Goal: Task Accomplishment & Management: Manage account settings

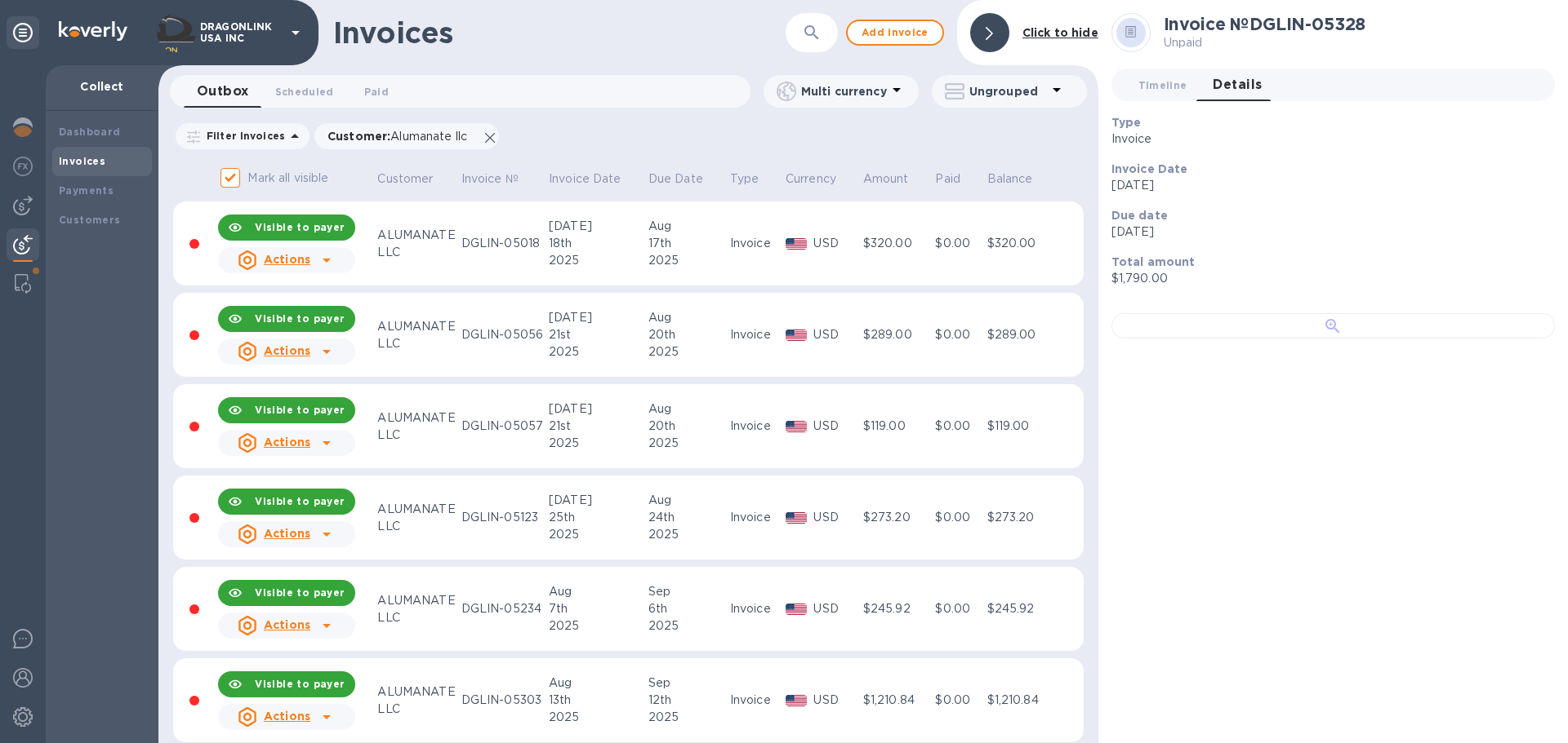
scroll to position [161, 0]
click at [1382, 338] on div at bounding box center [1332, 325] width 443 height 25
click at [1045, 35] on b "Click to hide" at bounding box center [1060, 32] width 76 height 13
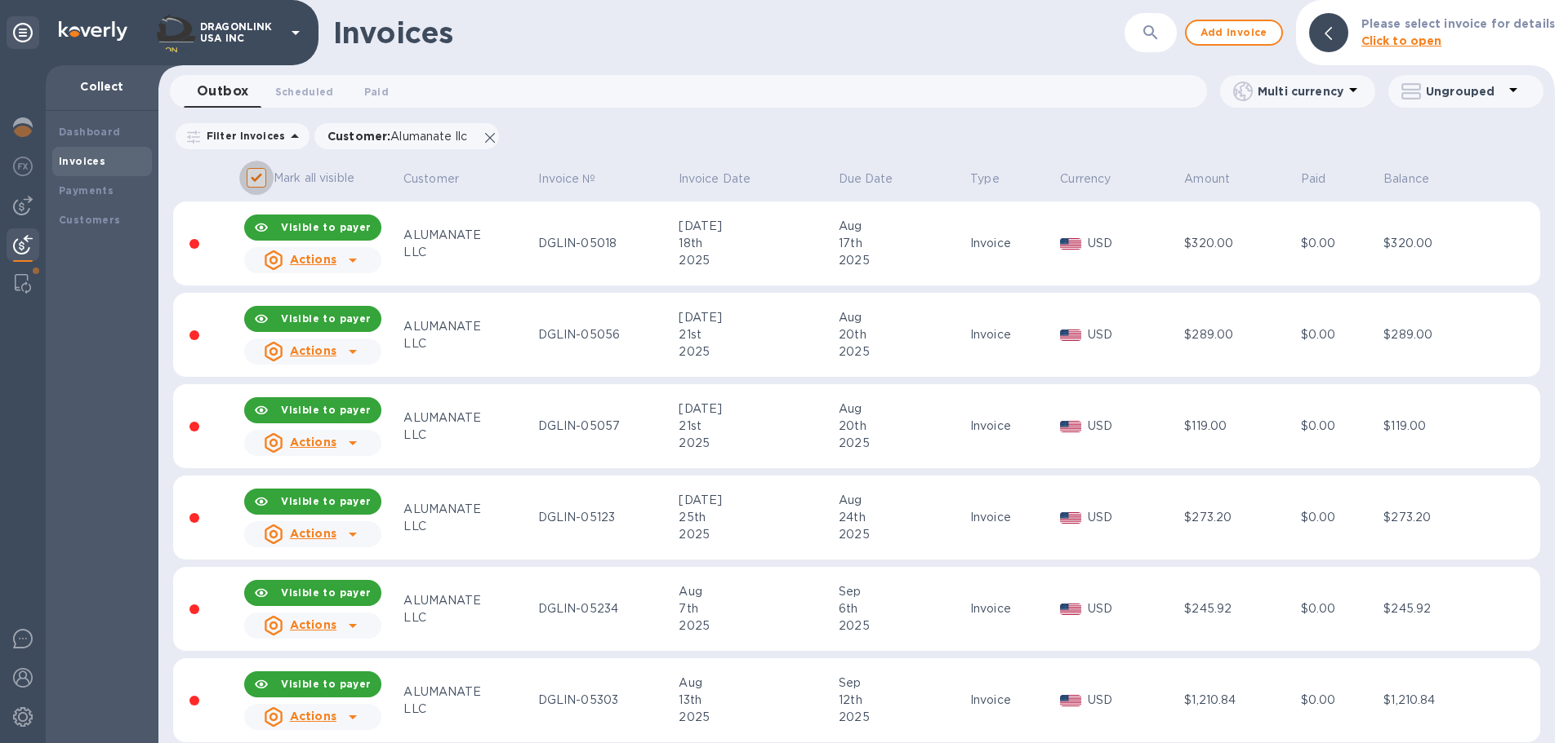
click at [263, 185] on input "Mark all visible" at bounding box center [256, 178] width 35 height 35
click at [251, 180] on input "Mark all visible" at bounding box center [256, 178] width 35 height 35
click at [307, 182] on p "Mark all visible" at bounding box center [314, 179] width 81 height 17
click at [274, 182] on input "Mark all visible" at bounding box center [256, 178] width 35 height 35
click at [302, 230] on b "Visible to payer" at bounding box center [326, 227] width 90 height 12
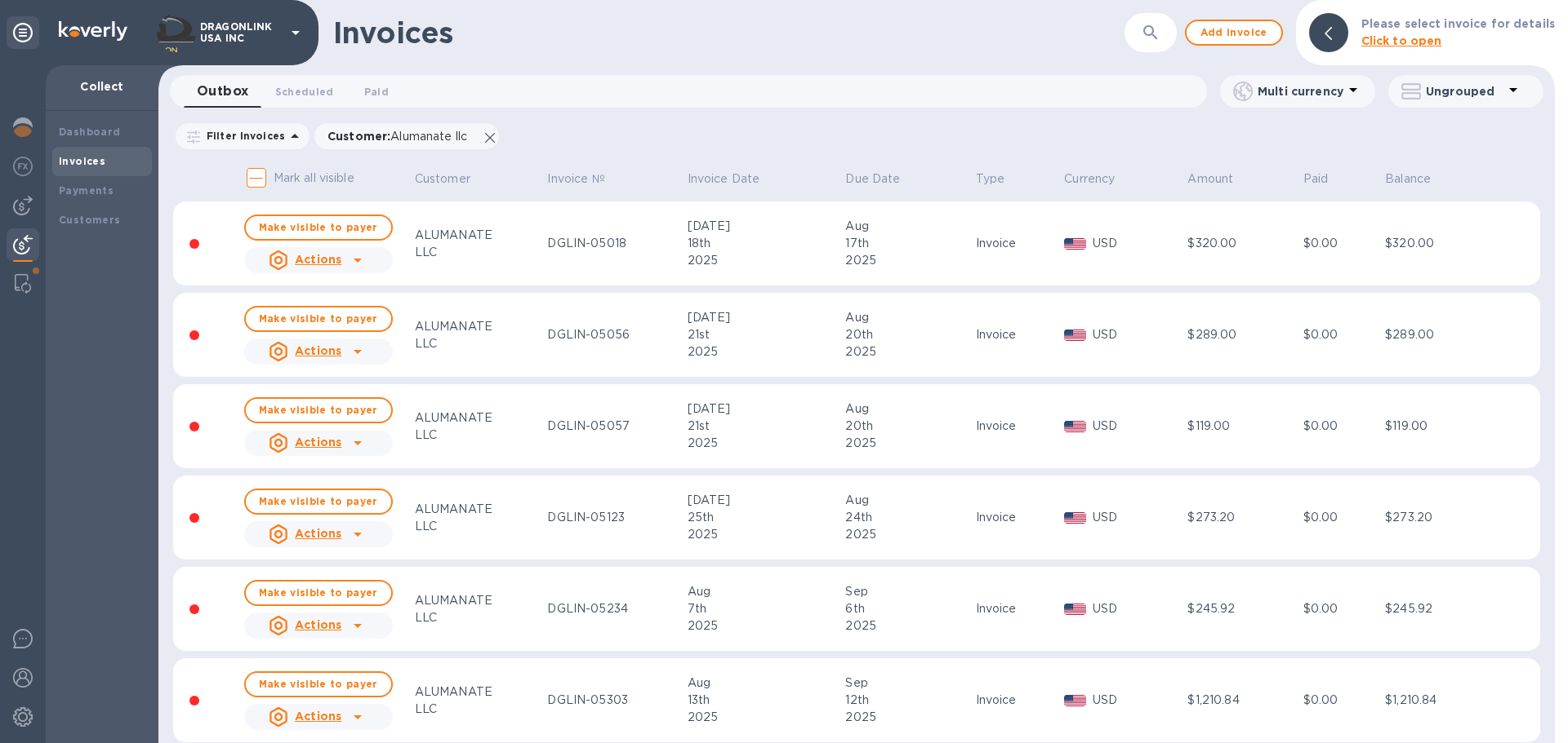
click at [973, 236] on td "Invoice" at bounding box center [1017, 244] width 89 height 85
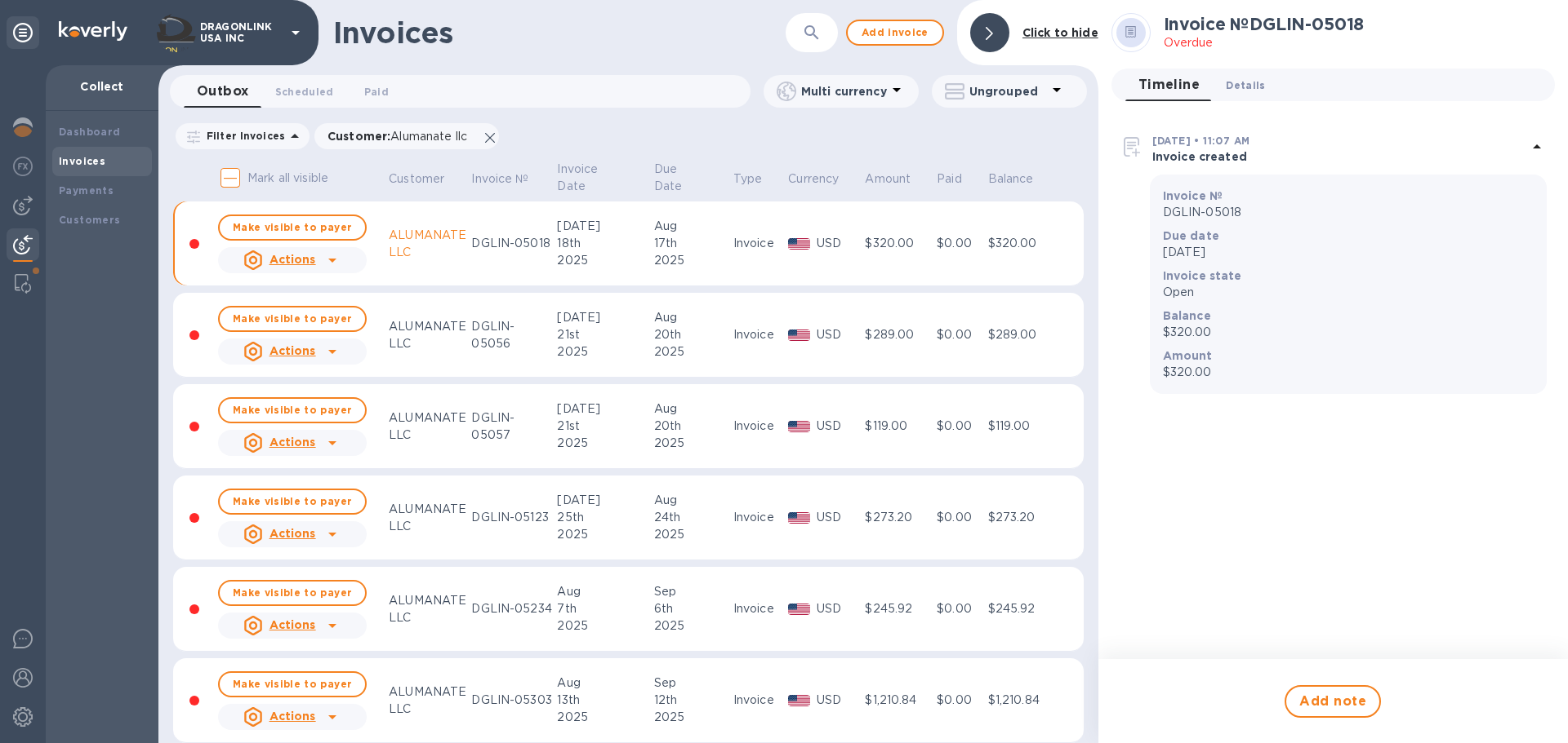
click at [1243, 95] on button "Details 0" at bounding box center [1245, 85] width 66 height 33
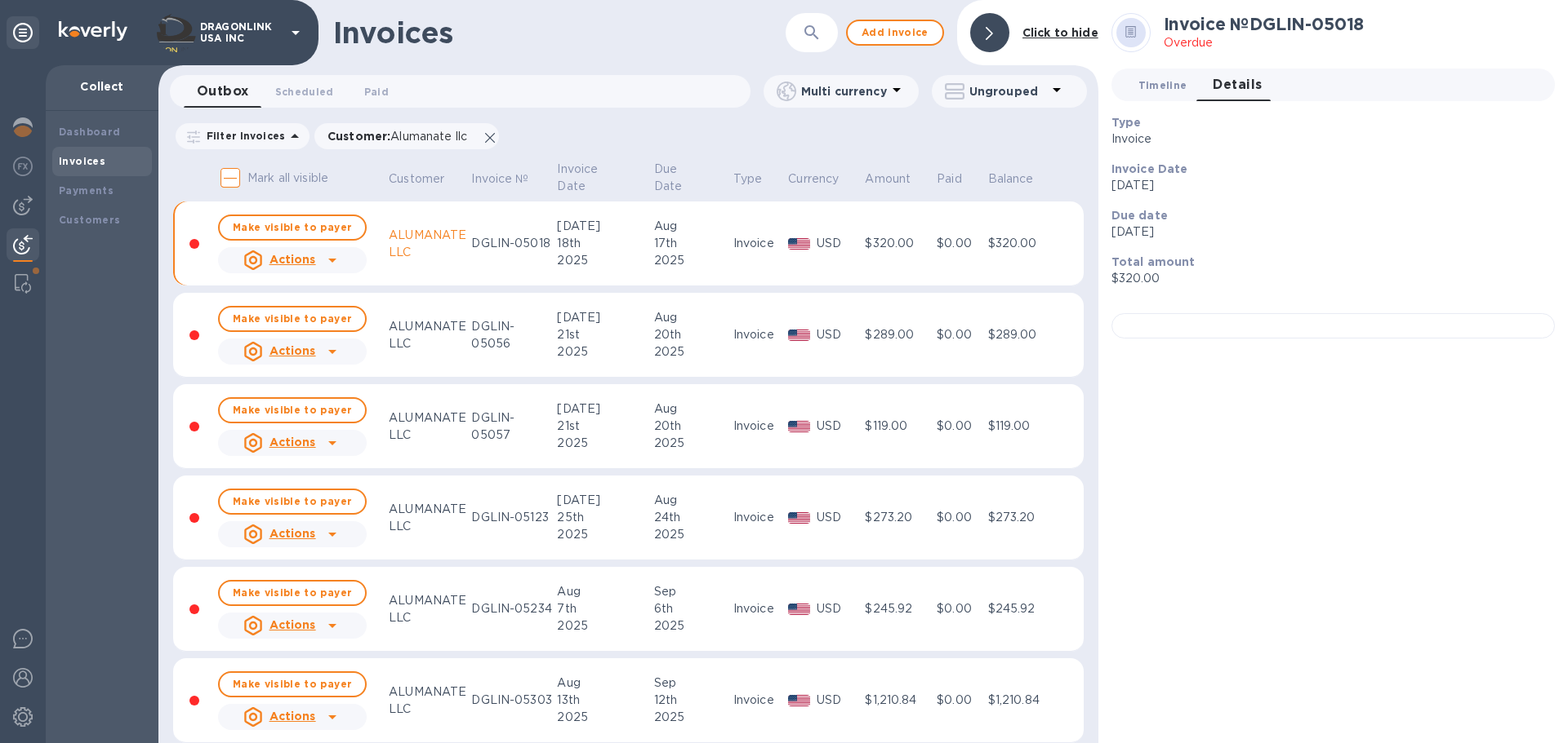
click at [1181, 80] on span "Timeline 0" at bounding box center [1162, 85] width 49 height 17
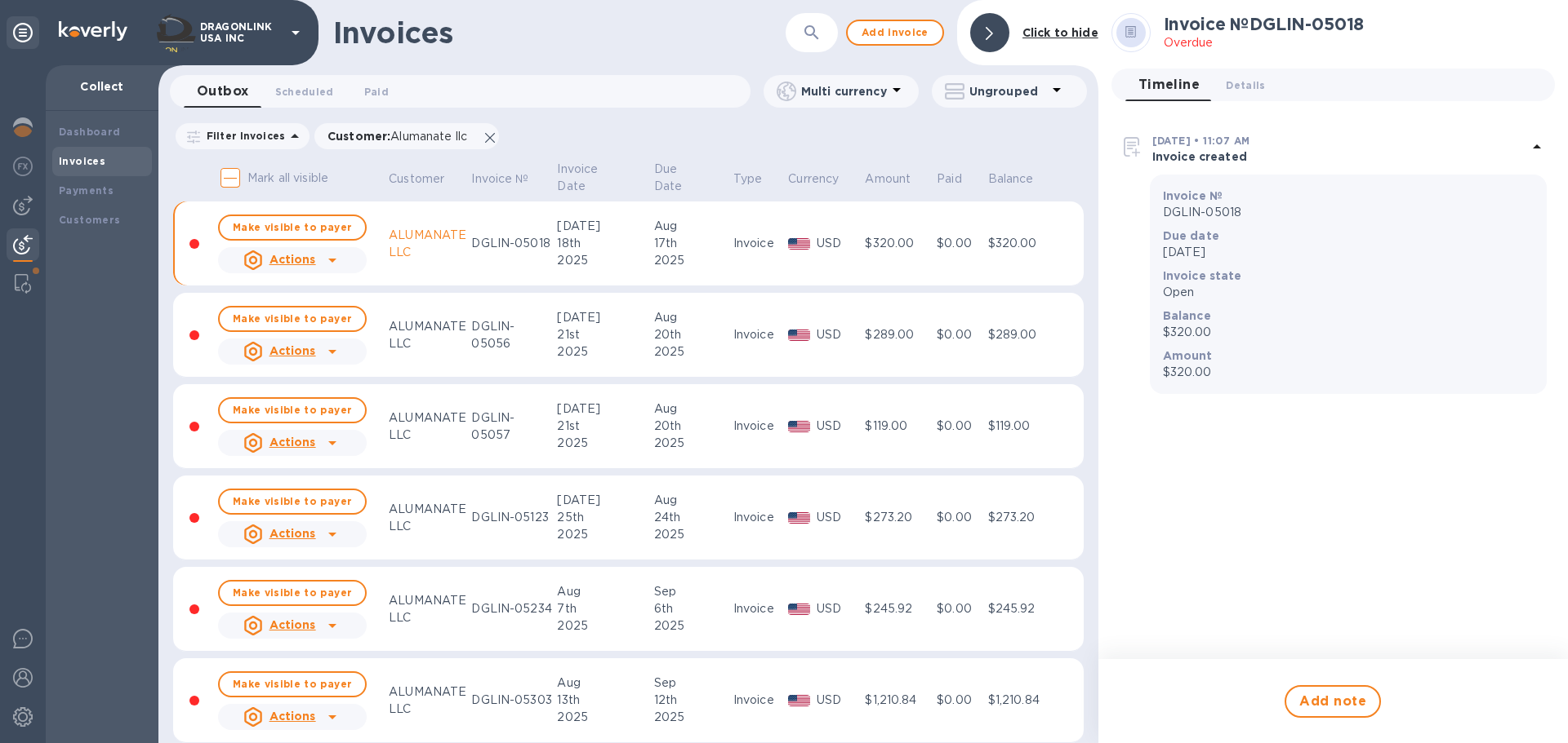
click at [684, 121] on div "Filter Invoices Customer : Alumanate llc Amount Paid Balance" at bounding box center [628, 136] width 910 height 31
click at [732, 154] on div "Filter Invoices Customer : Alumanate llc Amount Paid Balance" at bounding box center [628, 139] width 939 height 37
click at [277, 268] on p "Actions" at bounding box center [293, 259] width 47 height 16
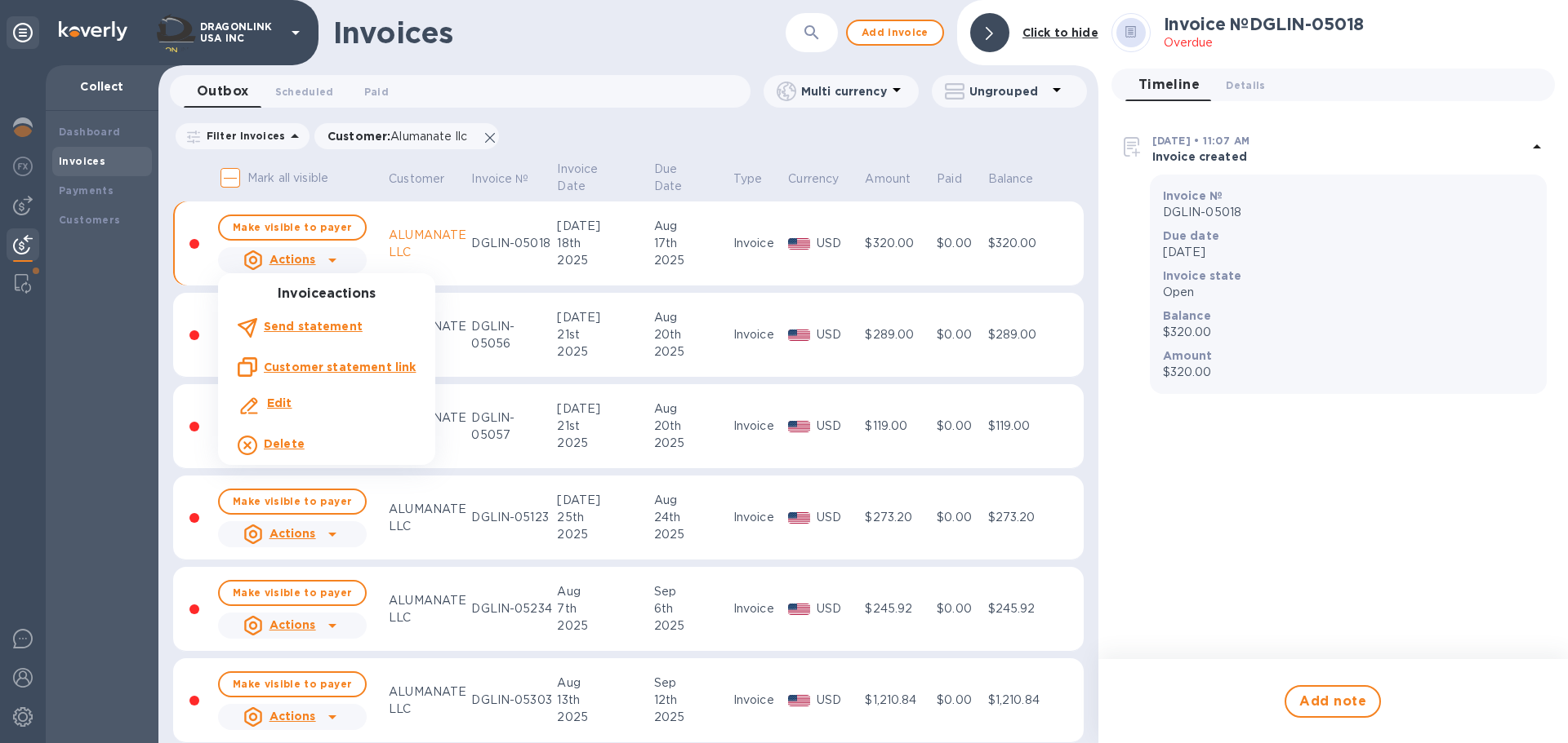
click at [277, 268] on div at bounding box center [784, 371] width 1568 height 743
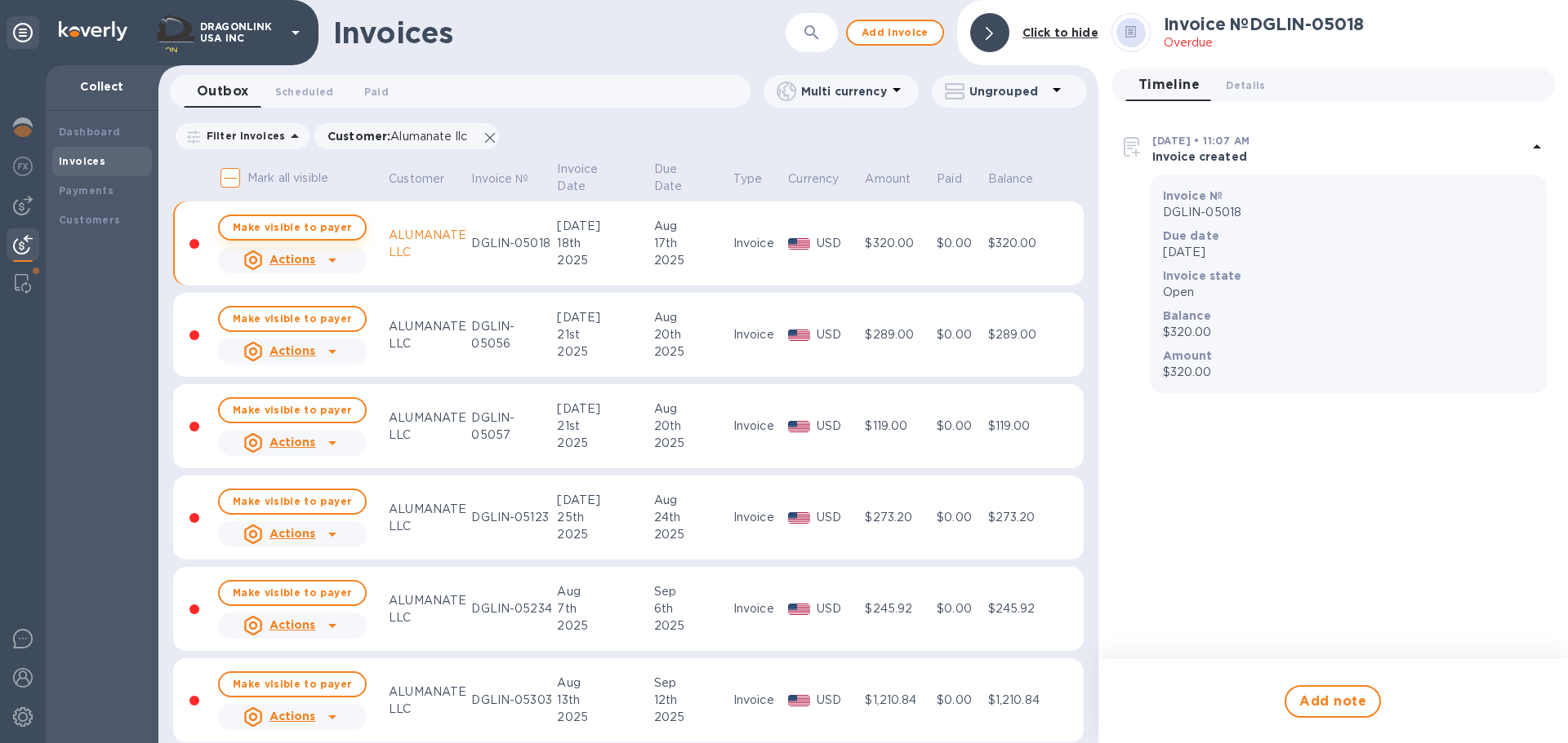
click at [295, 224] on span "Make visible to payer" at bounding box center [293, 227] width 119 height 10
click at [295, 224] on b "Visible to payer" at bounding box center [300, 227] width 90 height 12
click at [229, 174] on input "Mark all visible" at bounding box center [231, 178] width 35 height 35
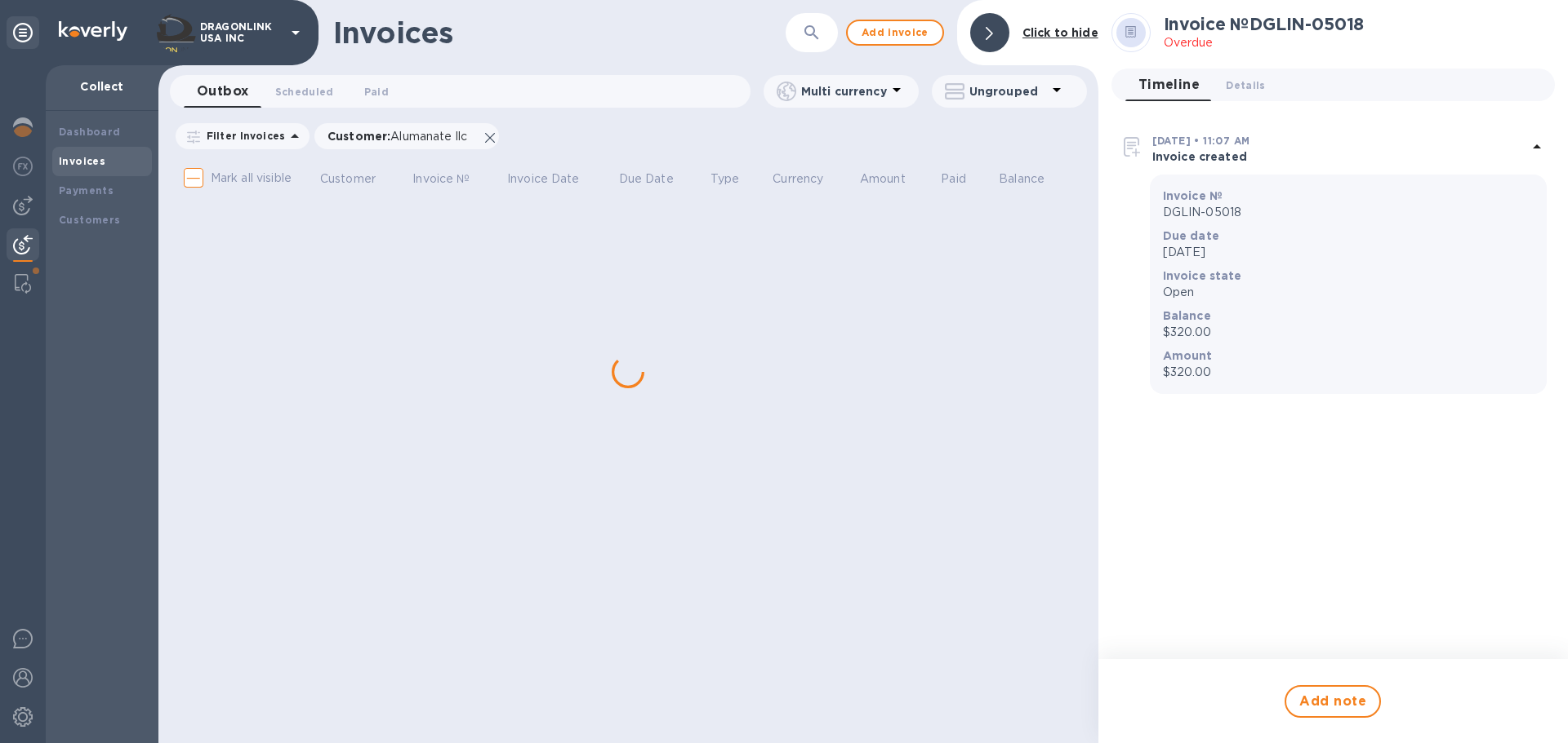
checkbox input "true"
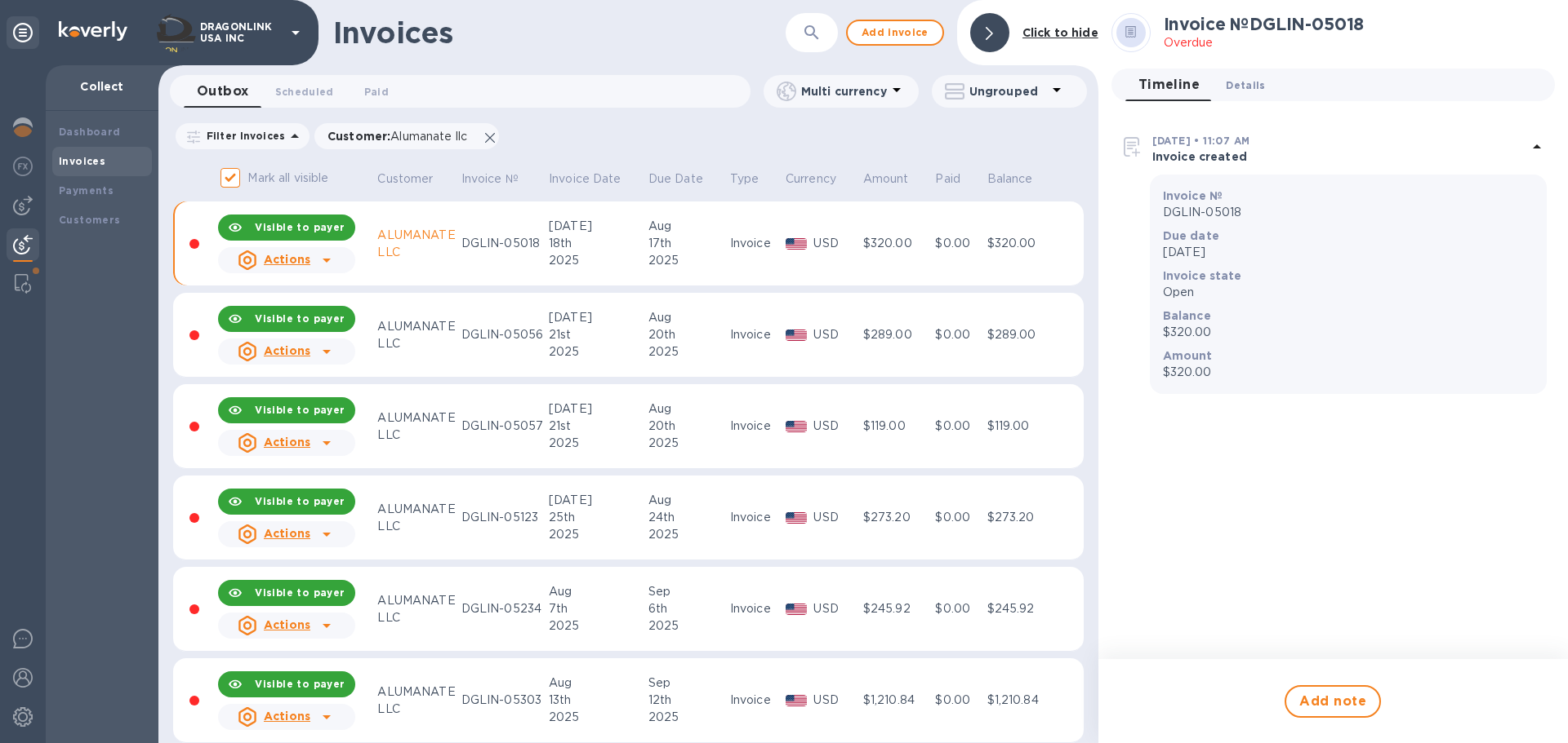
click at [1228, 85] on span "Details 0" at bounding box center [1244, 85] width 39 height 17
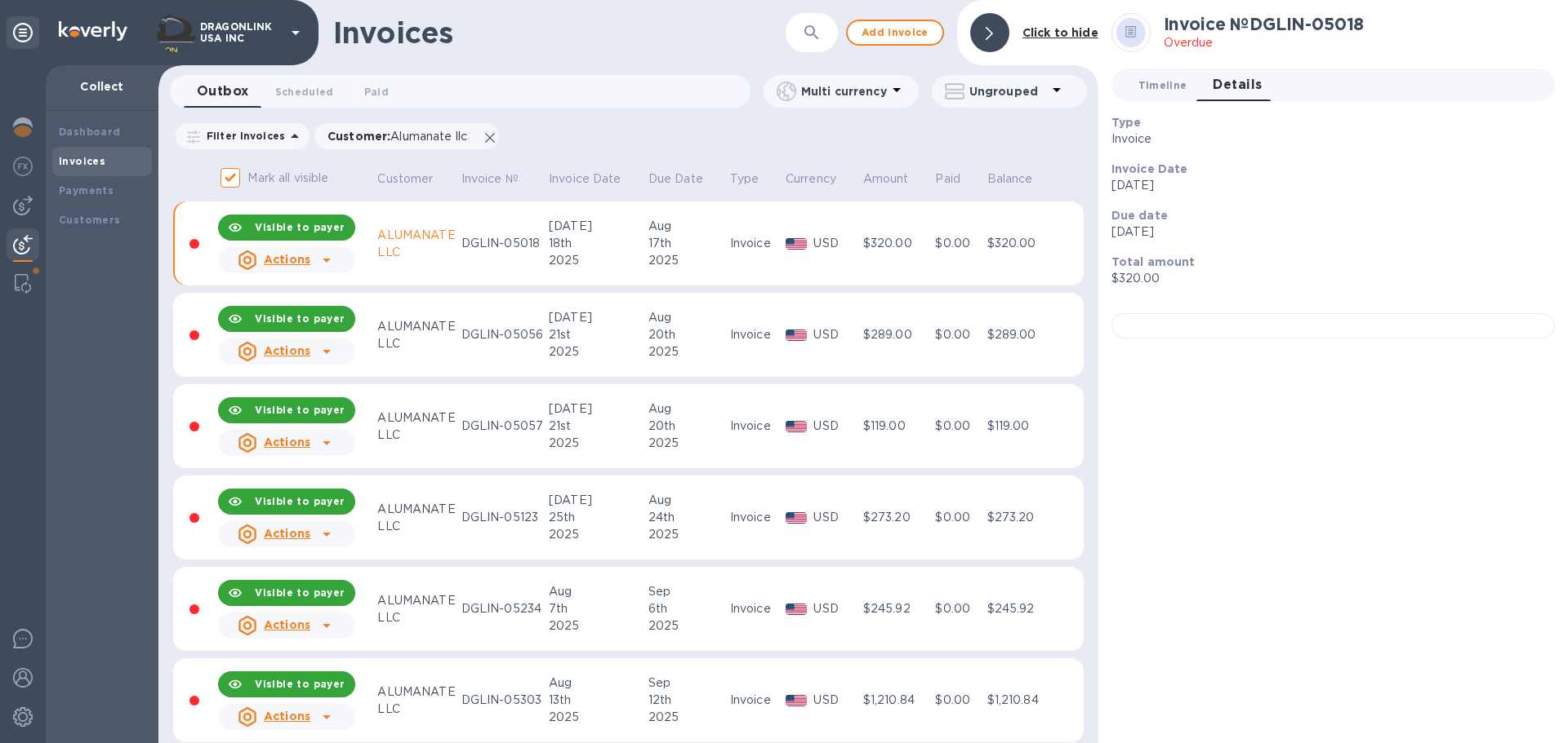
click at [1179, 90] on span "Timeline 0" at bounding box center [1162, 85] width 49 height 17
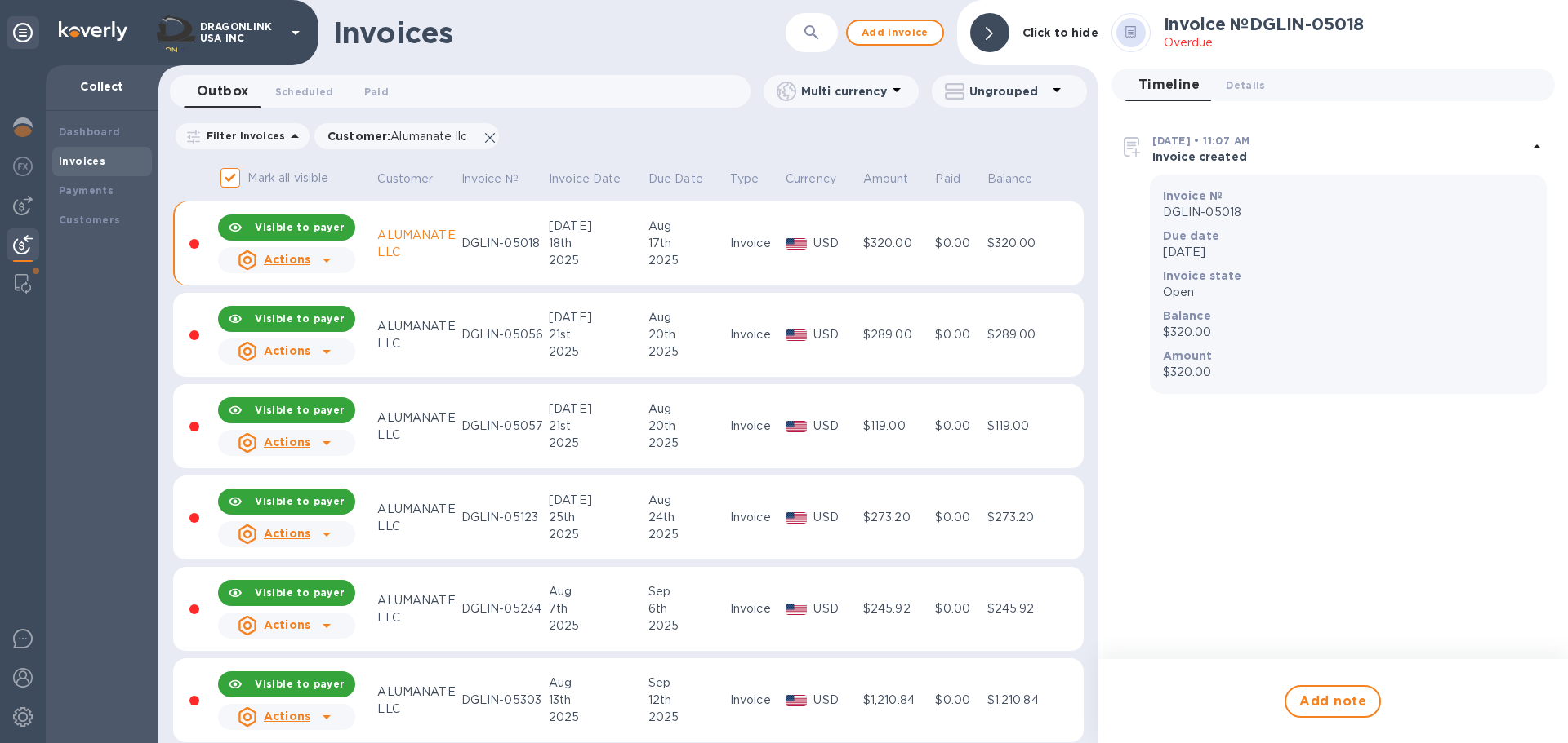
click at [643, 142] on div "Filter Invoices Customer : Alumanate llc Amount Paid Balance" at bounding box center [628, 136] width 910 height 31
click at [1253, 88] on span "Details 0" at bounding box center [1244, 85] width 39 height 17
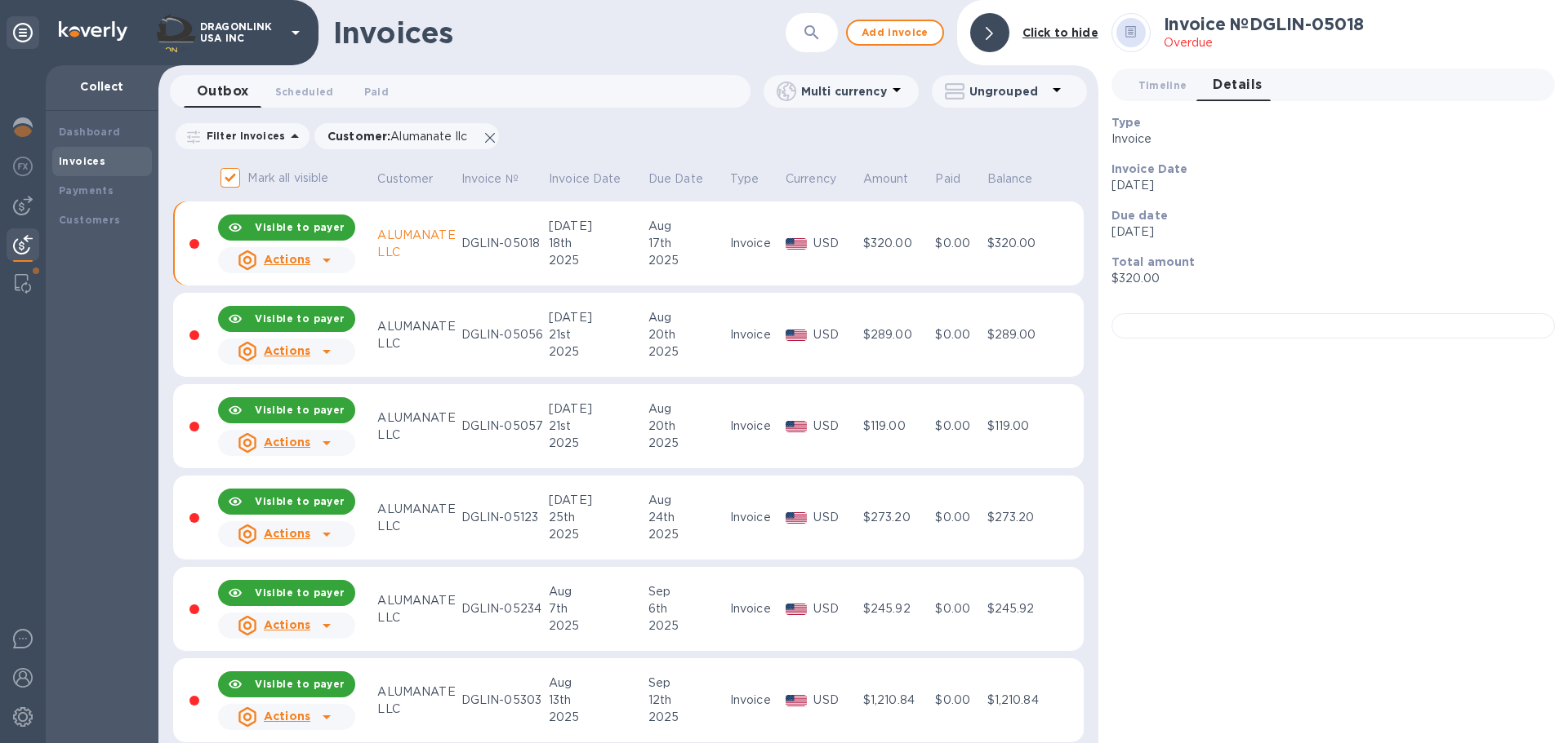
click at [1278, 171] on p "Invoice Date" at bounding box center [1326, 168] width 430 height 16
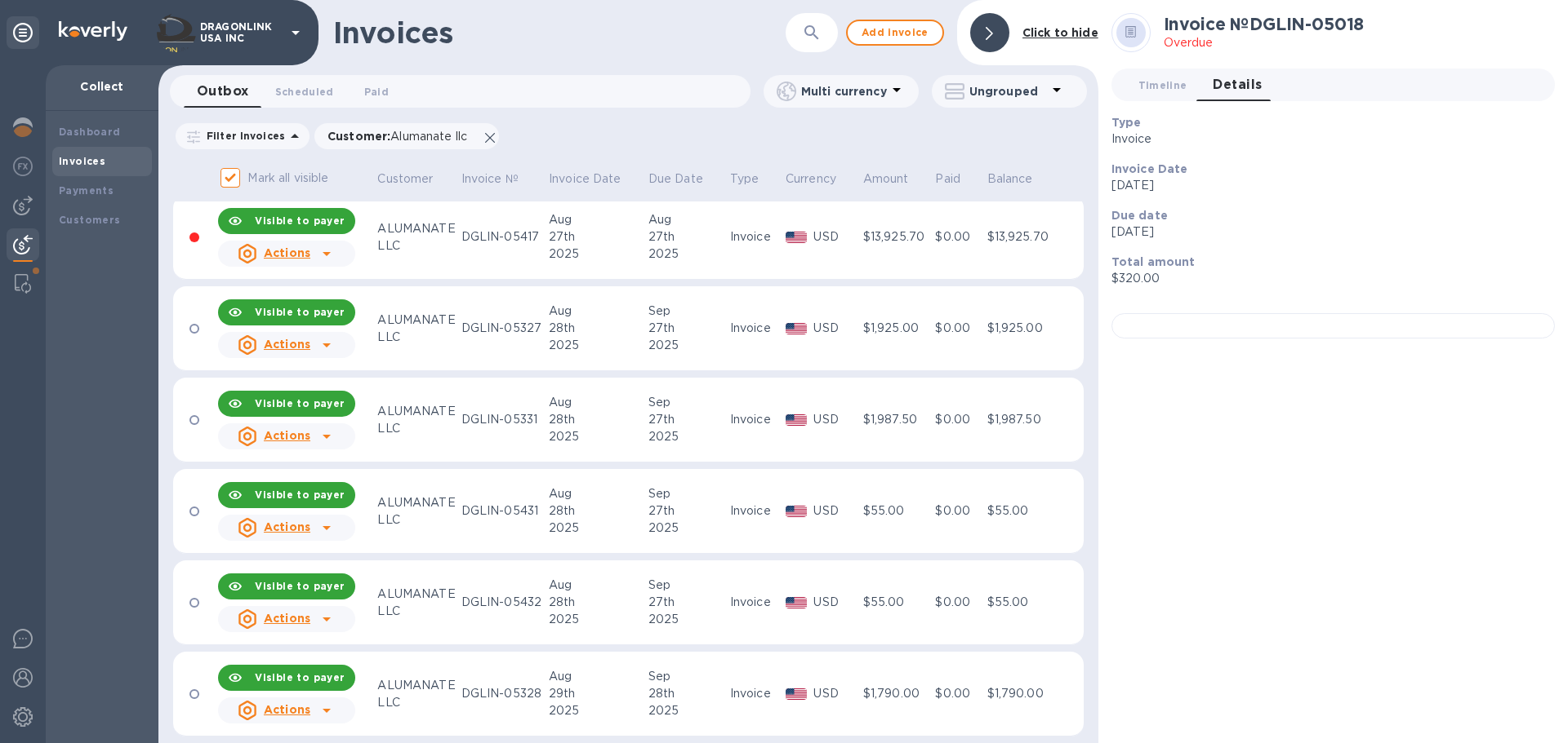
scroll to position [1551, 0]
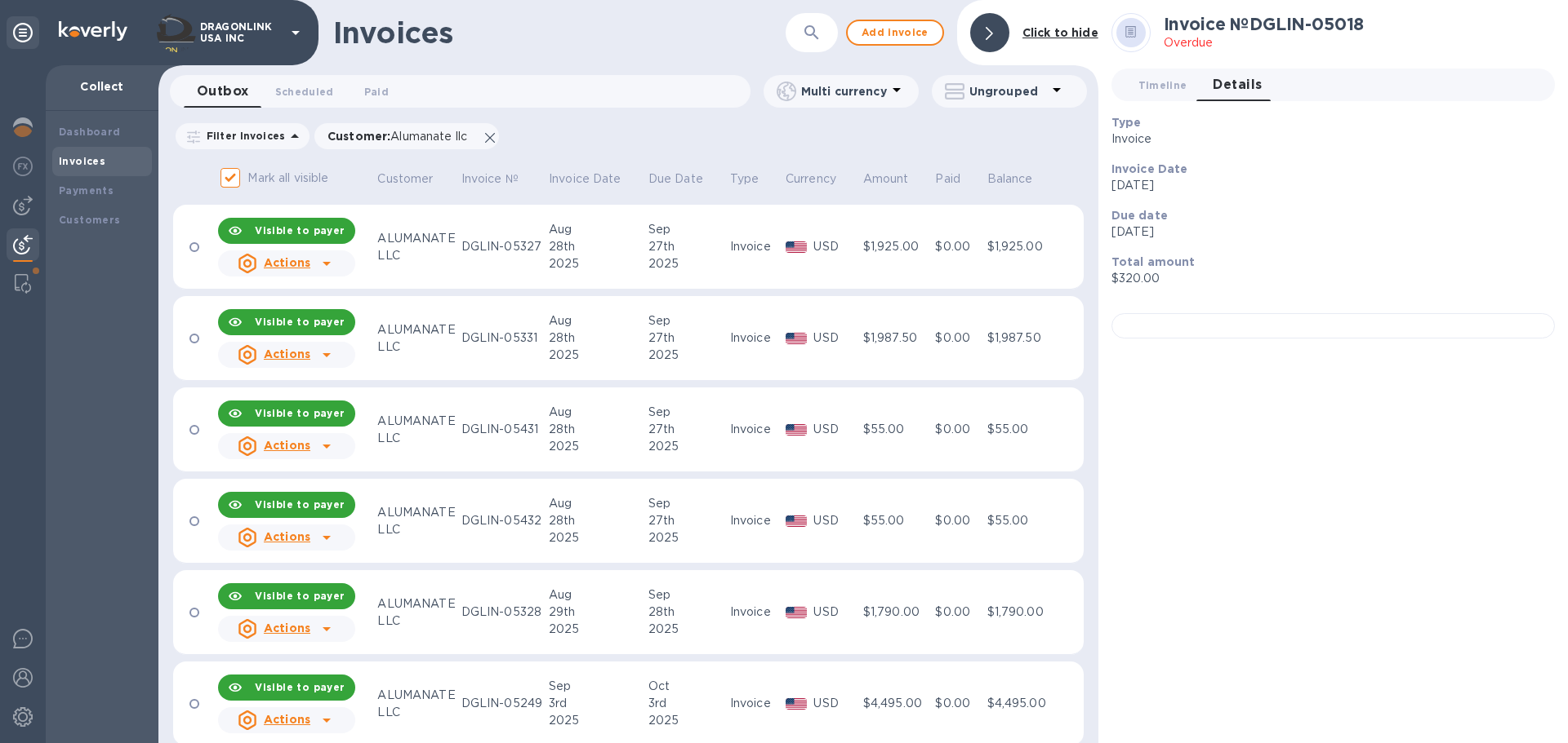
click at [591, 605] on div "29th" at bounding box center [596, 613] width 95 height 17
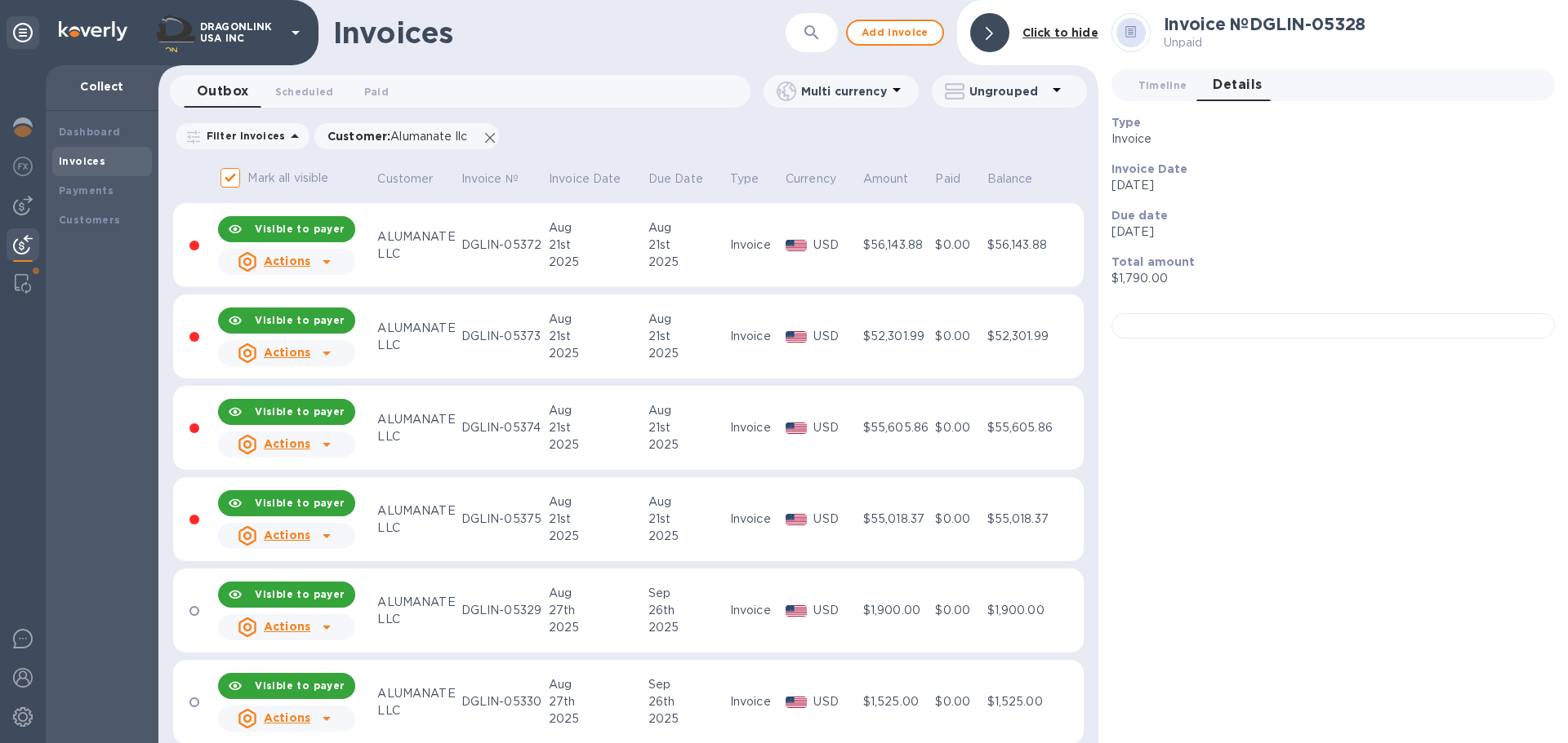
scroll to position [897, 0]
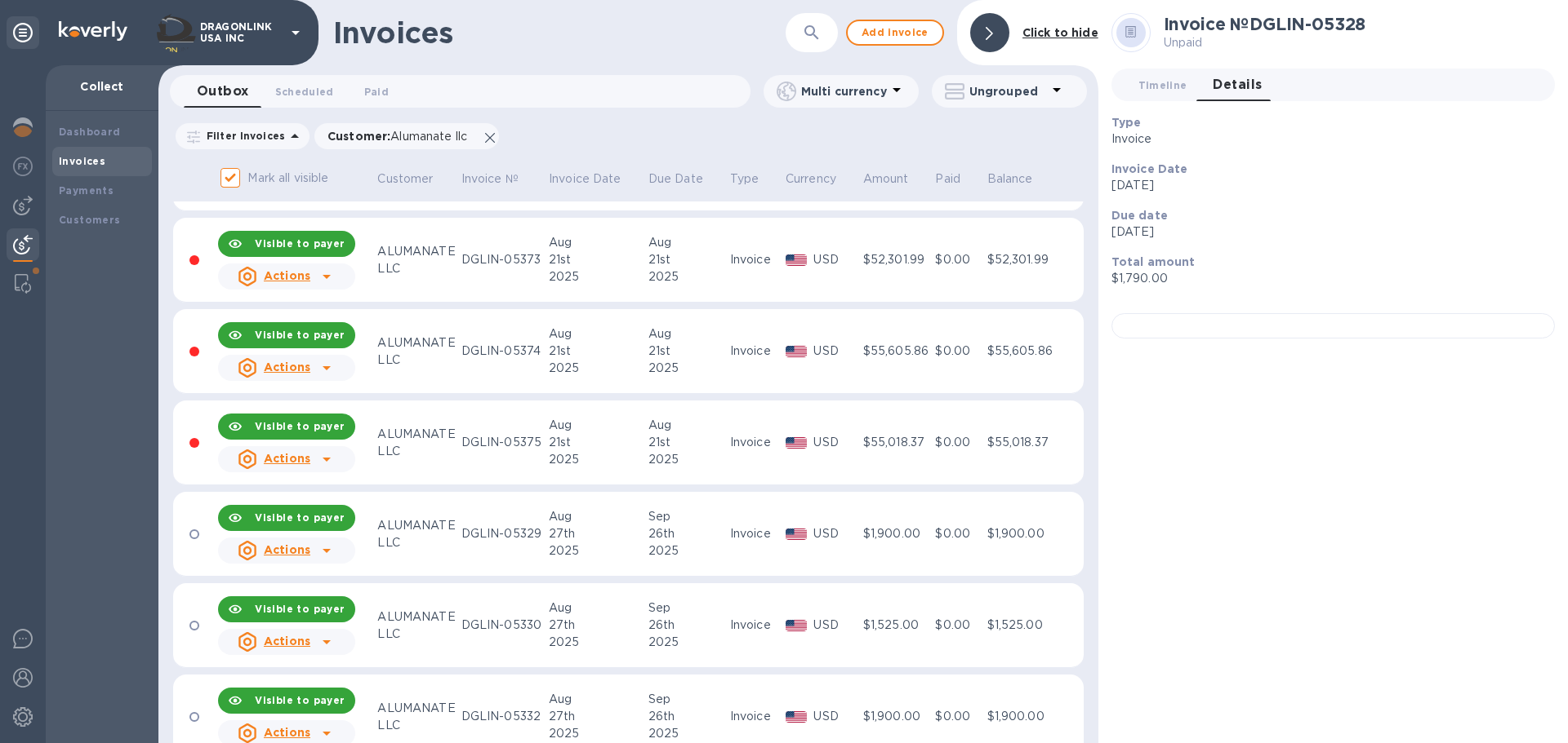
click at [1349, 212] on p "Due date" at bounding box center [1326, 215] width 430 height 16
click at [1161, 89] on span "Timeline 0" at bounding box center [1162, 85] width 49 height 17
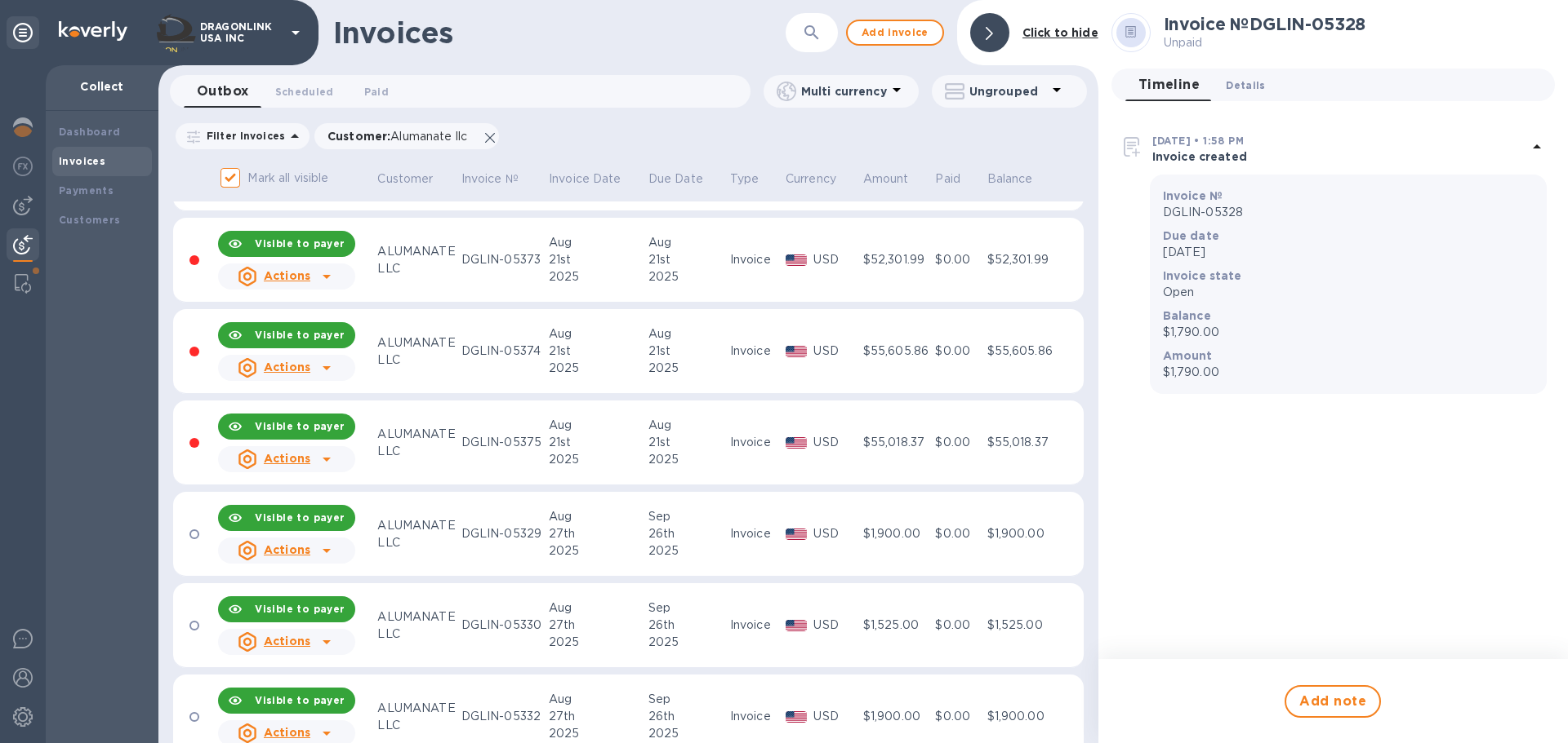
click at [1222, 98] on button "Details 0" at bounding box center [1245, 85] width 66 height 33
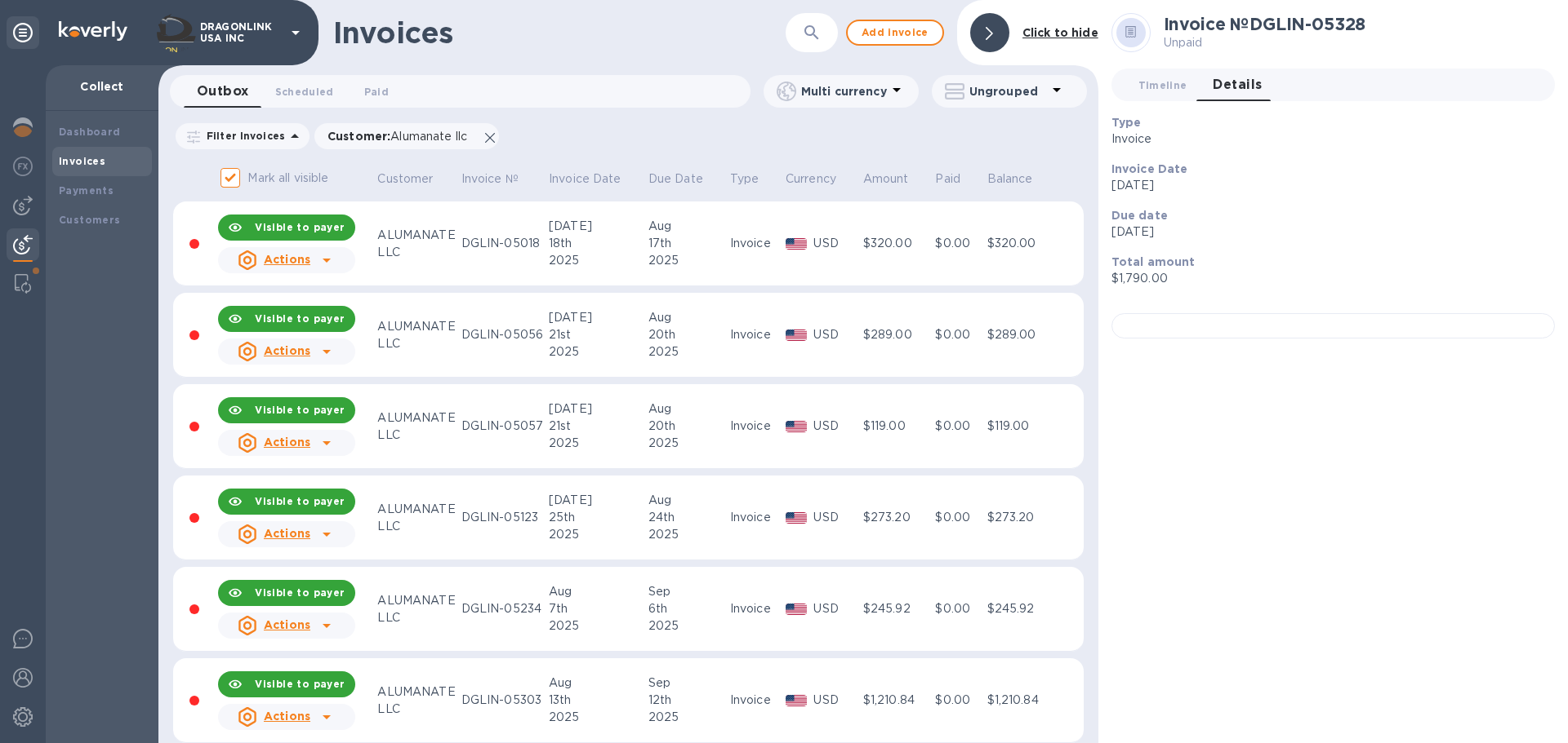
scroll to position [0, 0]
click at [1208, 82] on button "Details 0" at bounding box center [1236, 85] width 75 height 33
click at [1163, 88] on span "Timeline 0" at bounding box center [1162, 85] width 49 height 17
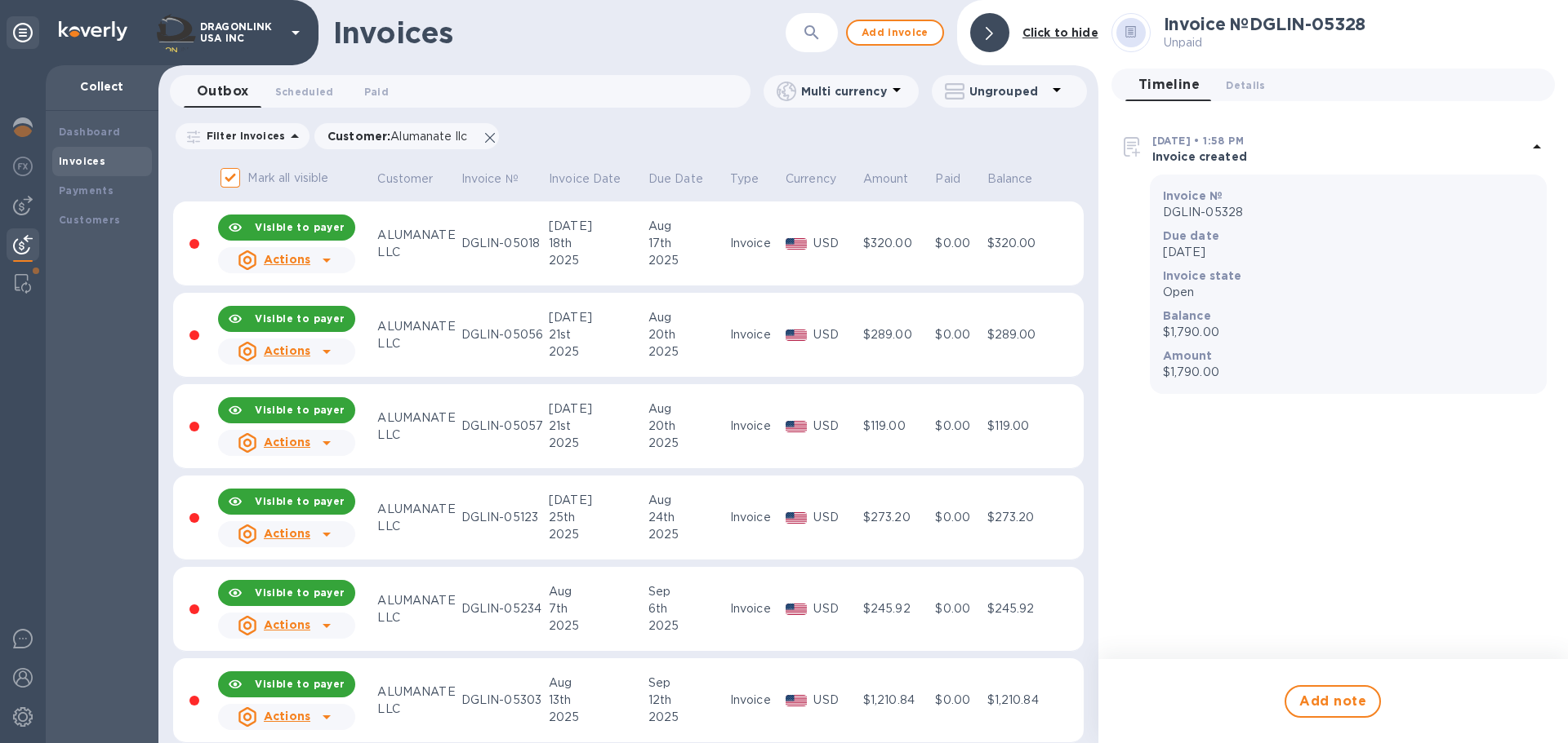
click at [1534, 145] on icon at bounding box center [1536, 147] width 20 height 20
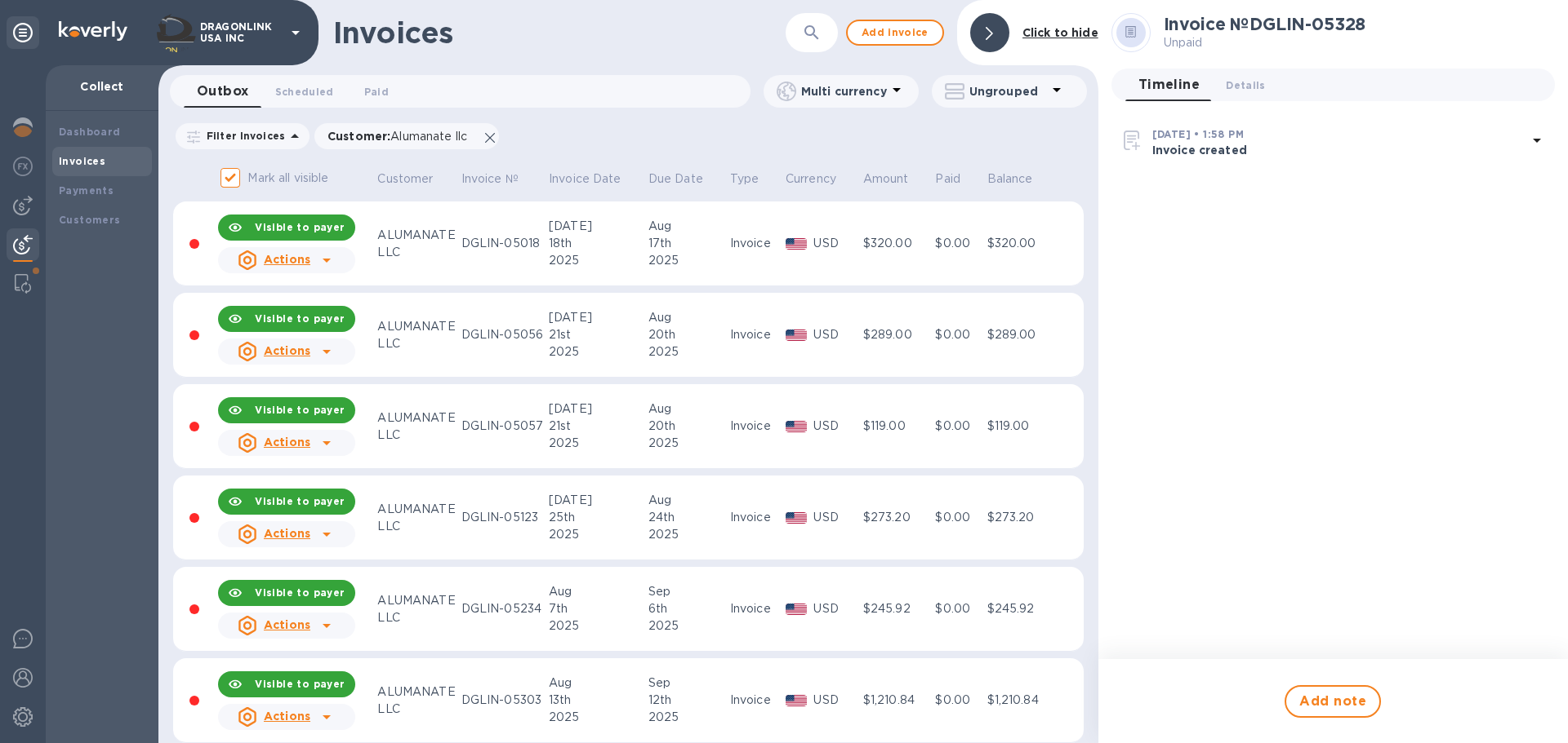
click at [1534, 145] on icon at bounding box center [1536, 140] width 20 height 20
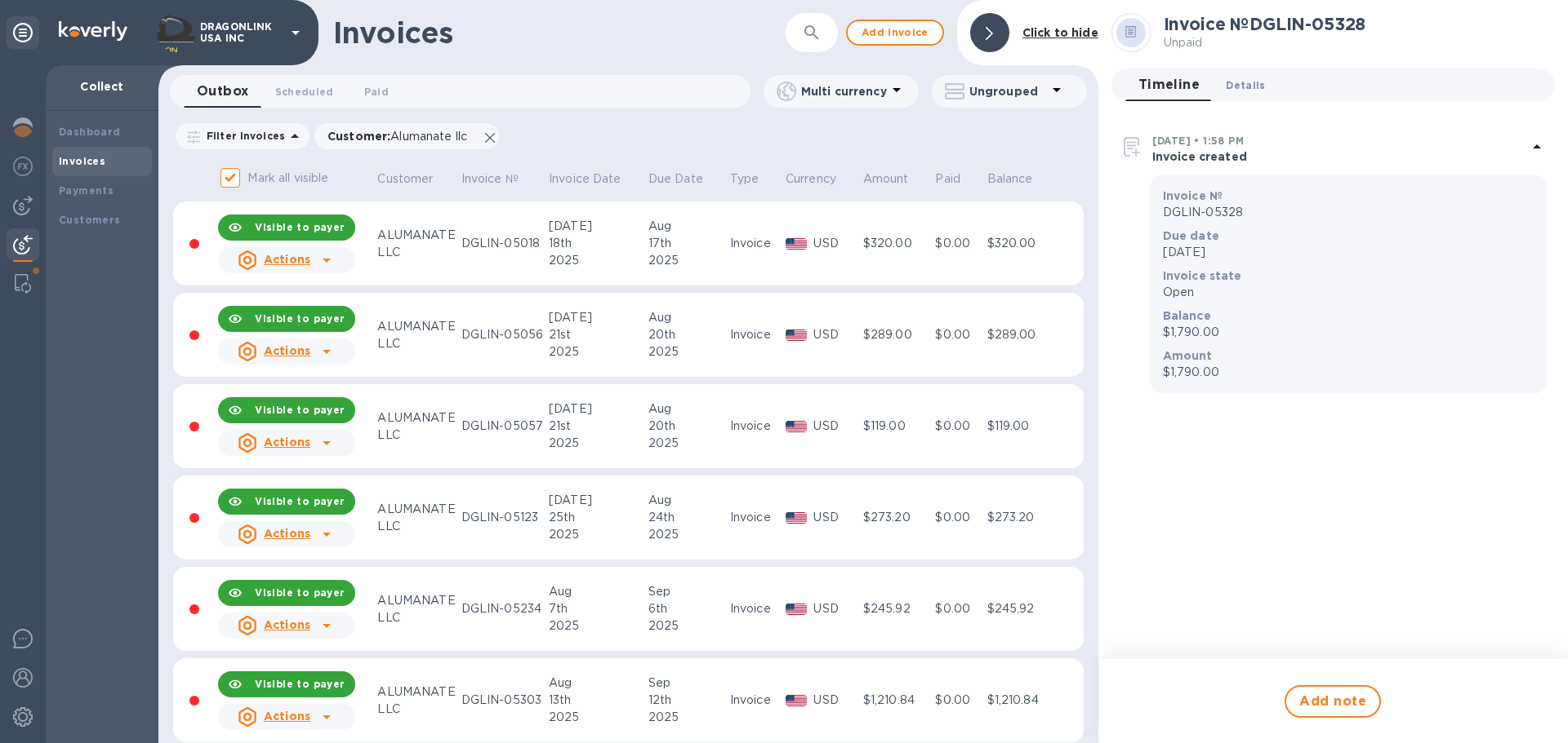
click at [1239, 79] on span "Details 0" at bounding box center [1244, 85] width 39 height 17
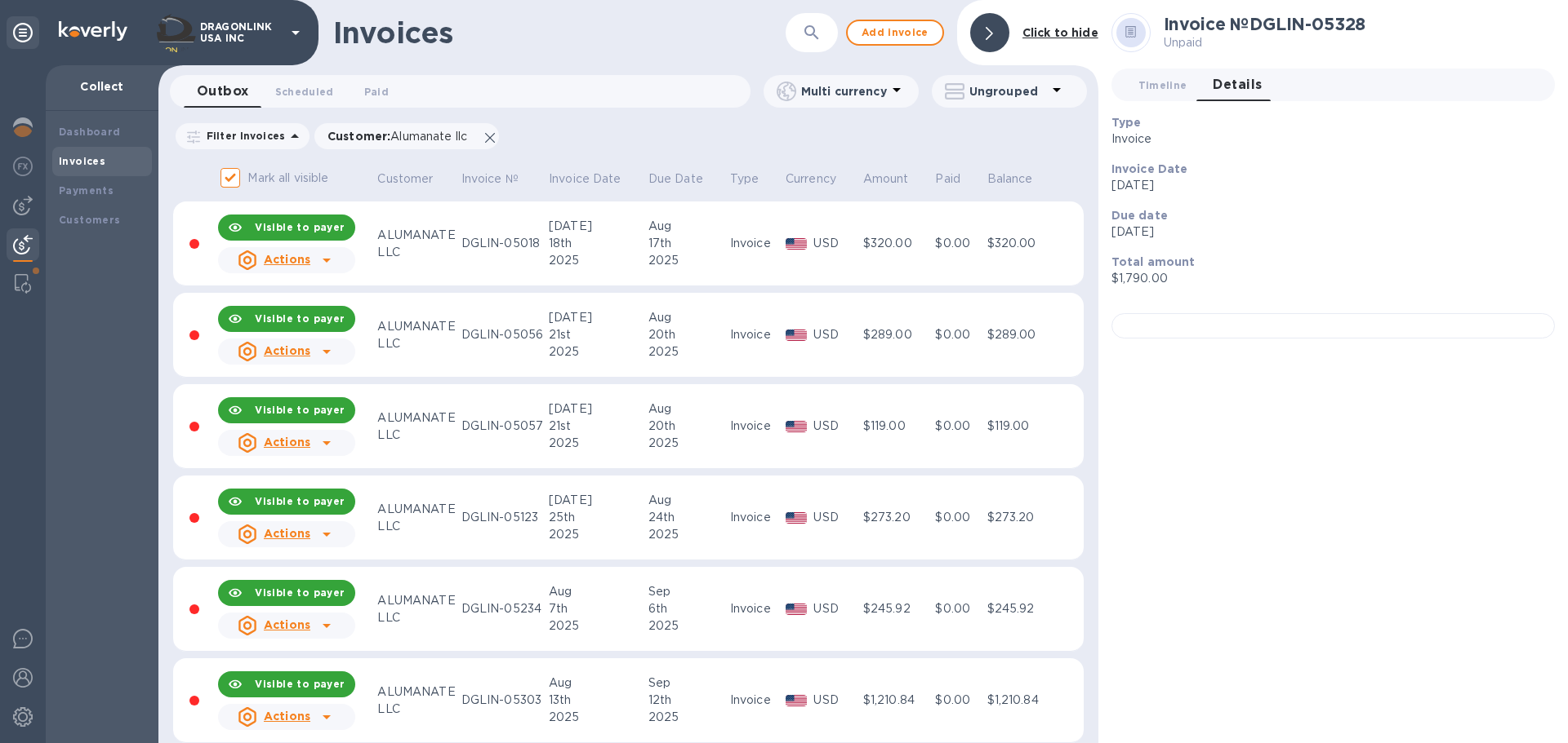
click at [1239, 79] on span "Details 0" at bounding box center [1236, 85] width 49 height 22
click at [1148, 85] on span "Timeline 0" at bounding box center [1162, 85] width 49 height 17
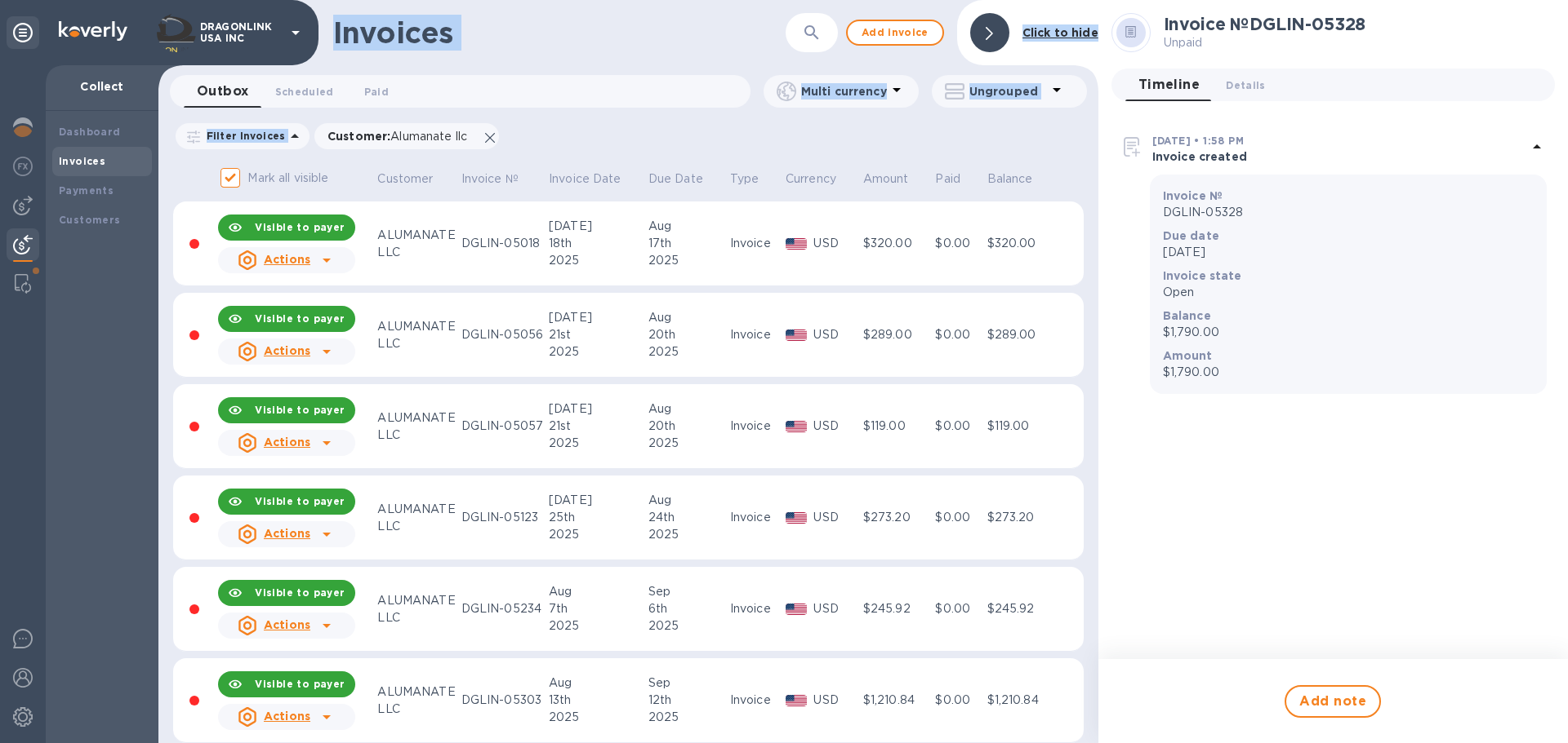
drag, startPoint x: 535, startPoint y: 142, endPoint x: 337, endPoint y: 8, distance: 239.1
click at [337, 8] on div "Invoices ​ Add invoice Click to hide Outbox 0 Scheduled 0 Paid 0 Multi currency…" at bounding box center [628, 371] width 939 height 743
click at [622, 26] on div "Invoices" at bounding box center [560, 33] width 452 height 35
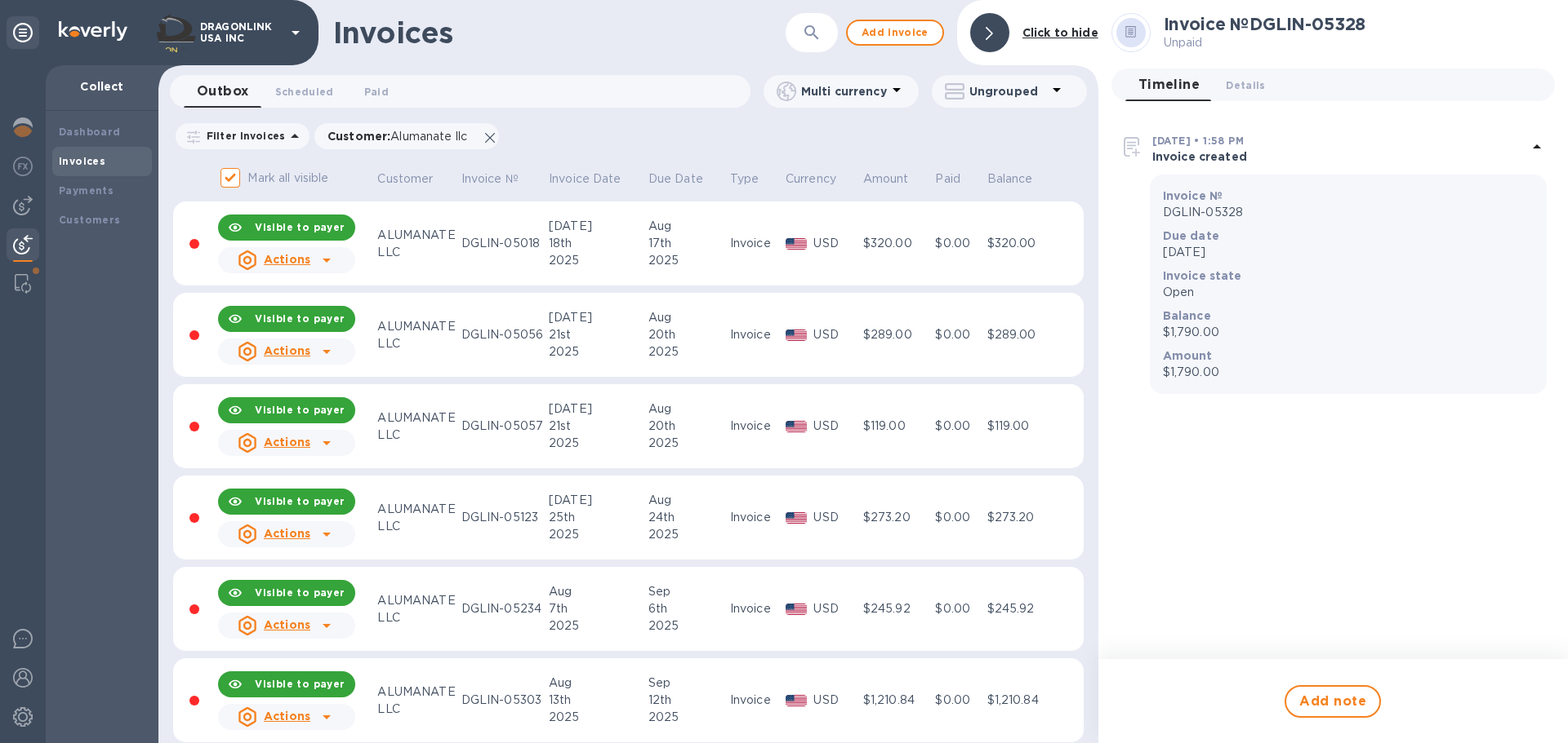
click at [648, 139] on div "Filter Invoices Customer : Alumanate llc Amount Paid Balance" at bounding box center [628, 136] width 910 height 31
click at [103, 192] on b "Payments" at bounding box center [85, 191] width 54 height 12
